Goal: Information Seeking & Learning: Learn about a topic

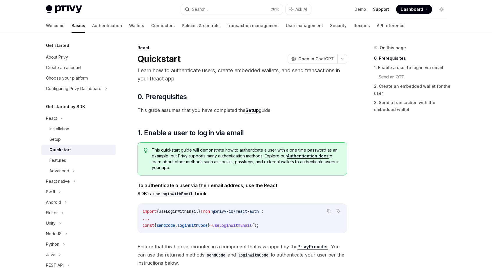
click at [381, 8] on link "Support" at bounding box center [381, 9] width 16 height 6
click at [129, 25] on link "Wallets" at bounding box center [136, 26] width 15 height 14
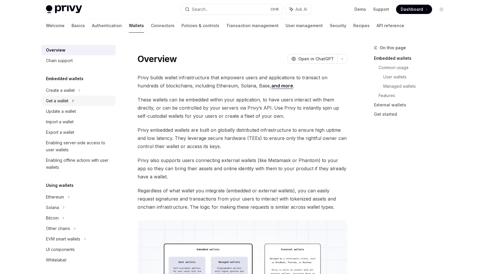
click at [61, 101] on div "Get a wallet" at bounding box center [57, 100] width 22 height 7
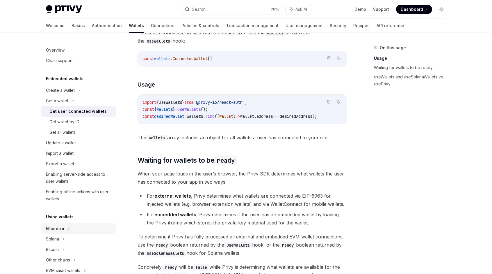
click at [61, 94] on div "Ethereum" at bounding box center [60, 90] width 29 height 7
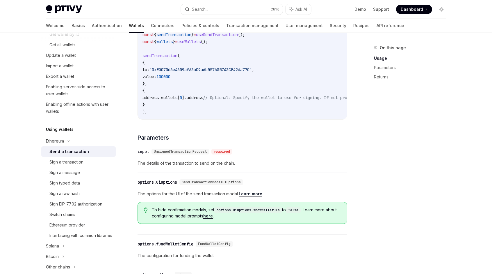
scroll to position [118, 0]
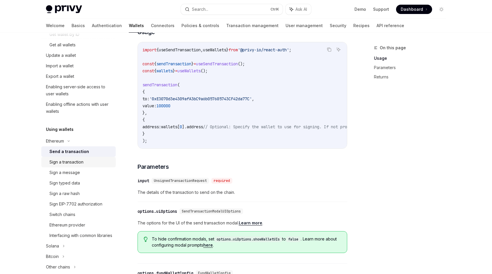
click at [71, 162] on div "Sign a transaction" at bounding box center [66, 161] width 34 height 7
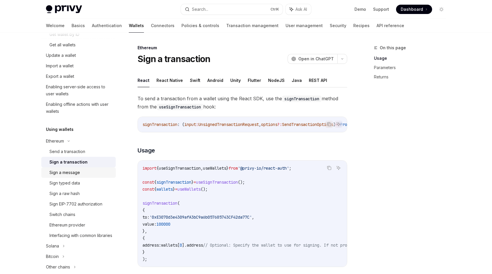
click at [71, 173] on div "Sign a message" at bounding box center [64, 172] width 31 height 7
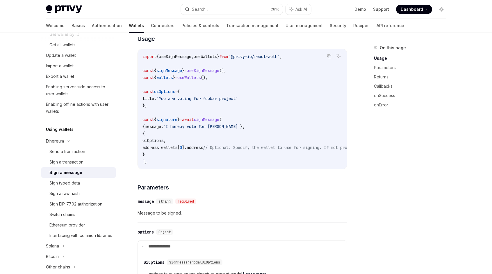
scroll to position [58, 0]
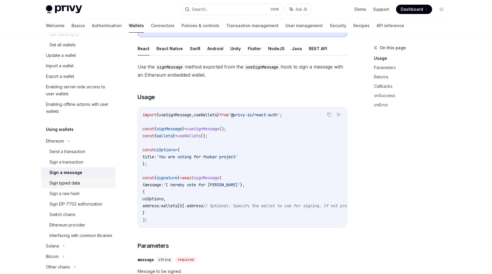
click at [66, 183] on div "Sign typed data" at bounding box center [64, 182] width 31 height 7
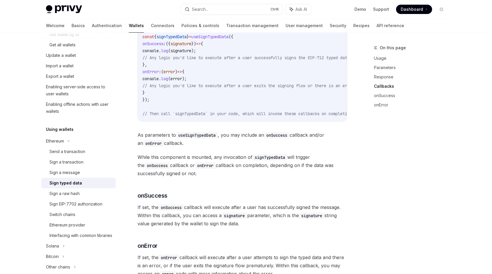
scroll to position [524, 0]
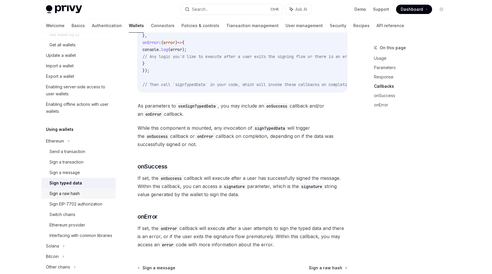
click at [66, 193] on div "Sign a raw hash" at bounding box center [64, 193] width 30 height 7
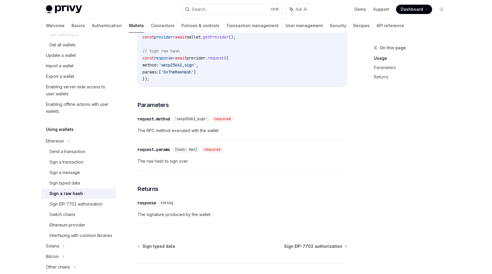
scroll to position [233, 0]
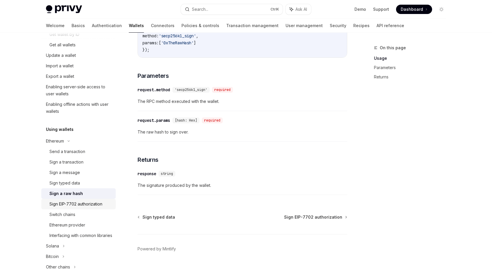
click at [81, 204] on div "Sign EIP-7702 authorization" at bounding box center [75, 203] width 53 height 7
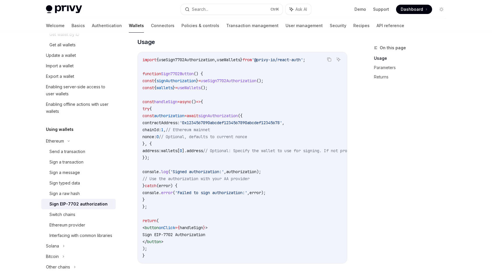
scroll to position [233, 0]
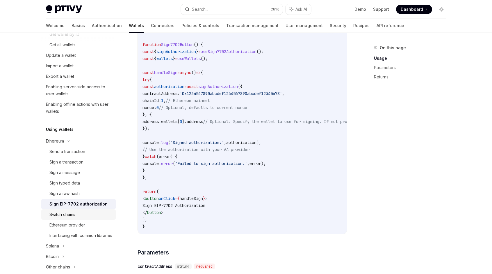
click at [75, 214] on div "Switch chains" at bounding box center [62, 214] width 26 height 7
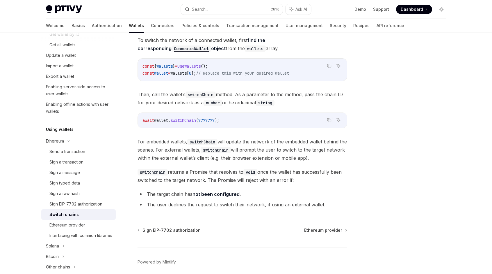
scroll to position [81, 0]
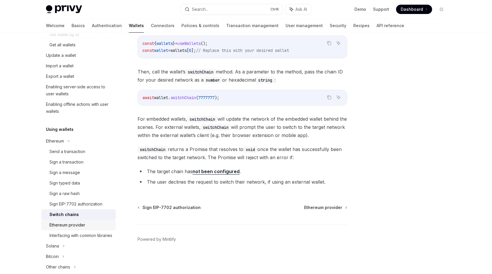
click at [68, 225] on div "Ethereum provider" at bounding box center [67, 224] width 36 height 7
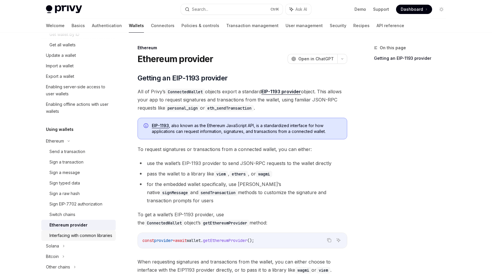
click at [70, 237] on div "Interfacing with common libraries" at bounding box center [80, 235] width 63 height 7
type textarea "*"
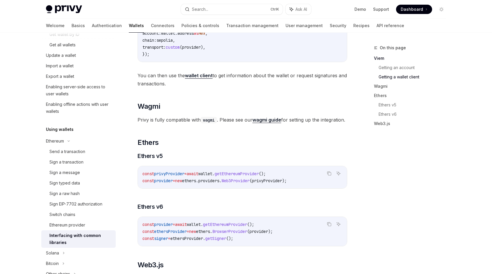
scroll to position [524, 0]
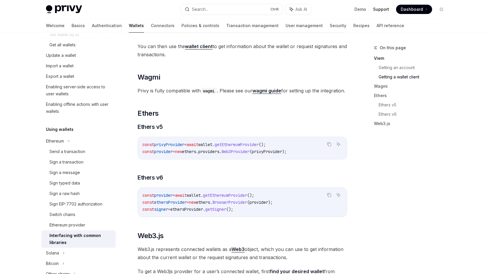
click at [380, 8] on link "Support" at bounding box center [381, 9] width 16 height 6
